Goal: Task Accomplishment & Management: Manage account settings

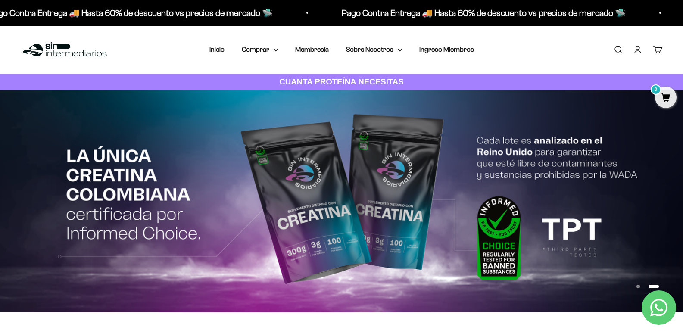
click at [639, 47] on link "Iniciar sesión" at bounding box center [637, 49] width 9 height 9
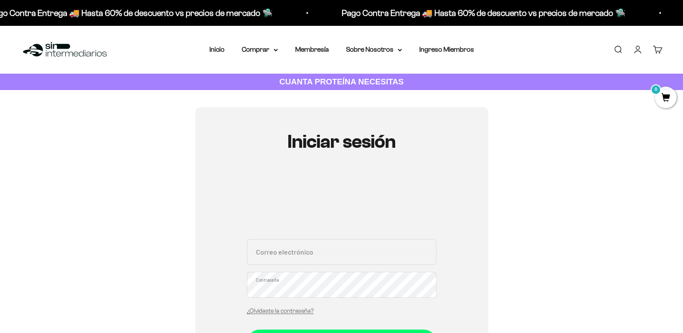
scroll to position [129, 0]
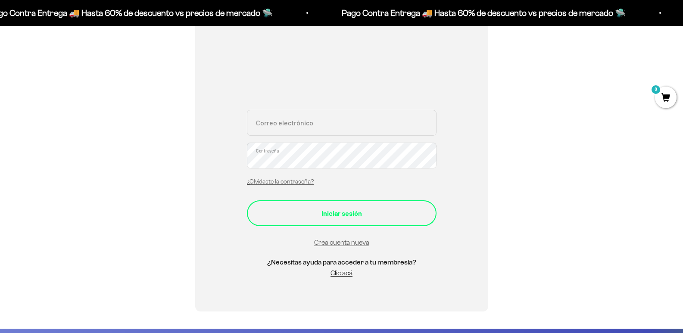
type input "smiderosarboleda@gmail.com"
click at [331, 220] on button "Iniciar sesión" at bounding box center [342, 213] width 190 height 26
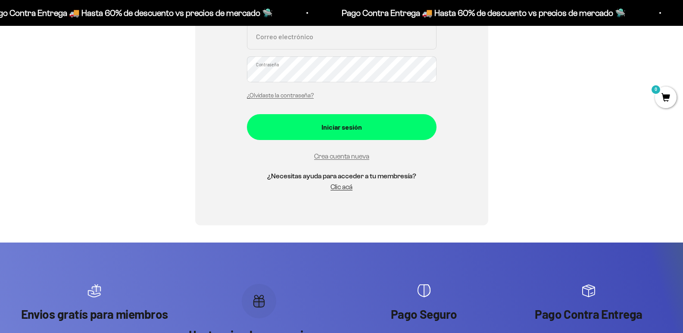
scroll to position [202, 0]
